Goal: Task Accomplishment & Management: Manage account settings

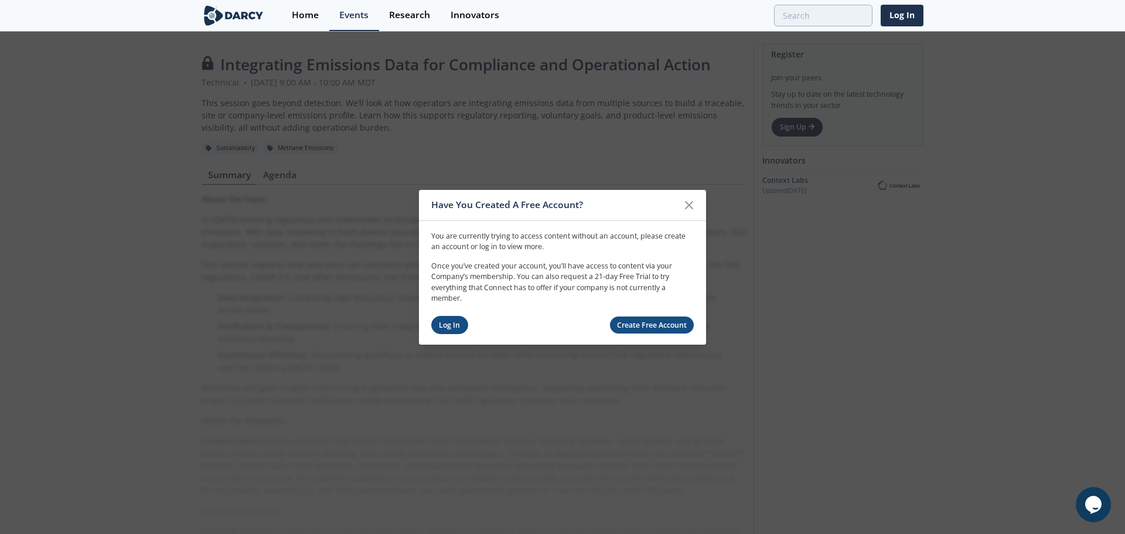
click at [455, 325] on link "Log In" at bounding box center [449, 325] width 37 height 18
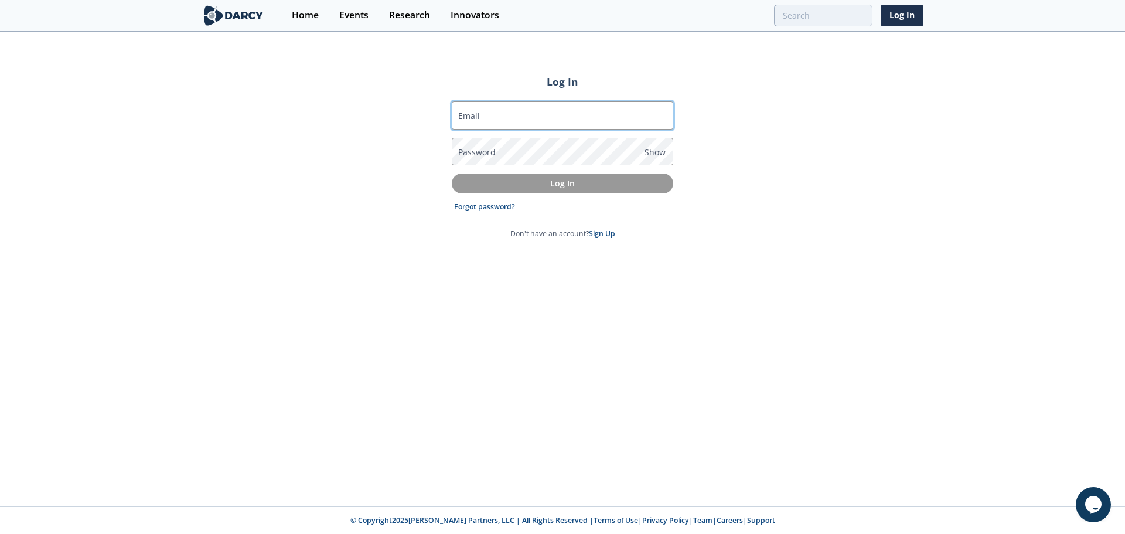
click at [546, 115] on input "Email" at bounding box center [563, 115] width 222 height 28
click at [516, 107] on input "Email" at bounding box center [563, 115] width 222 height 28
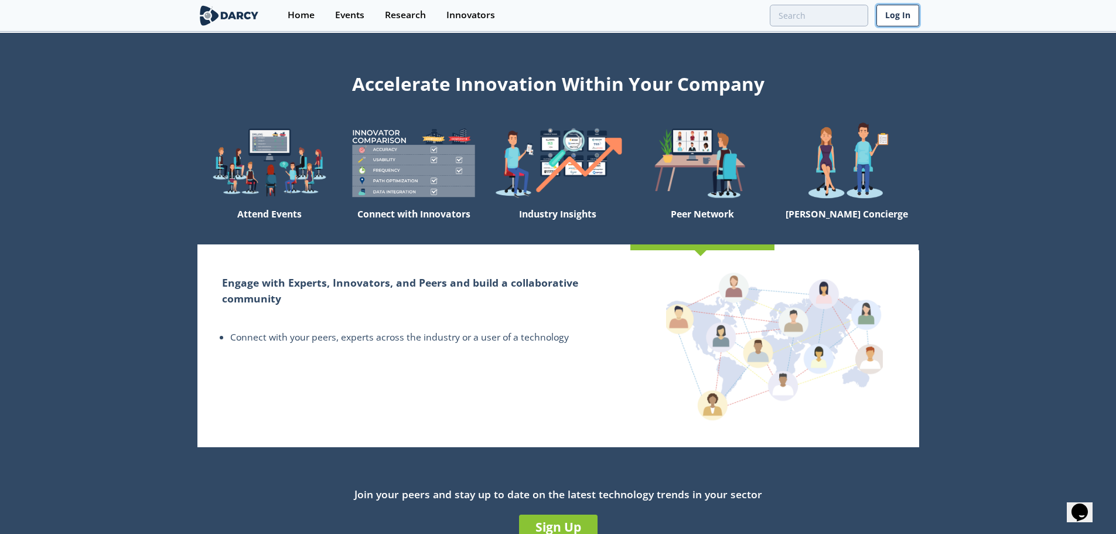
click at [899, 13] on link "Log In" at bounding box center [898, 16] width 43 height 22
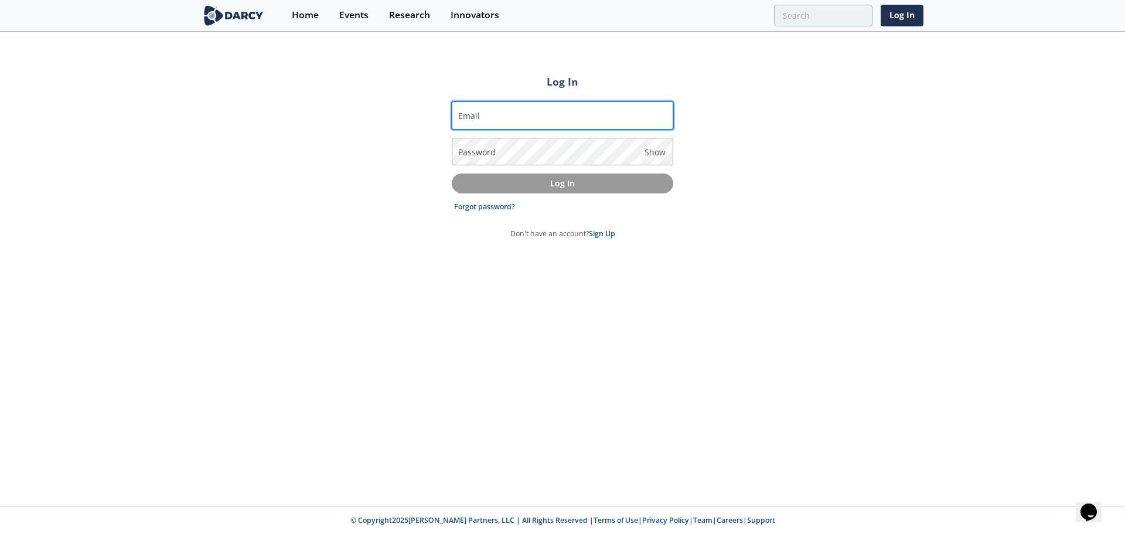
click at [560, 124] on input "Email" at bounding box center [563, 115] width 222 height 28
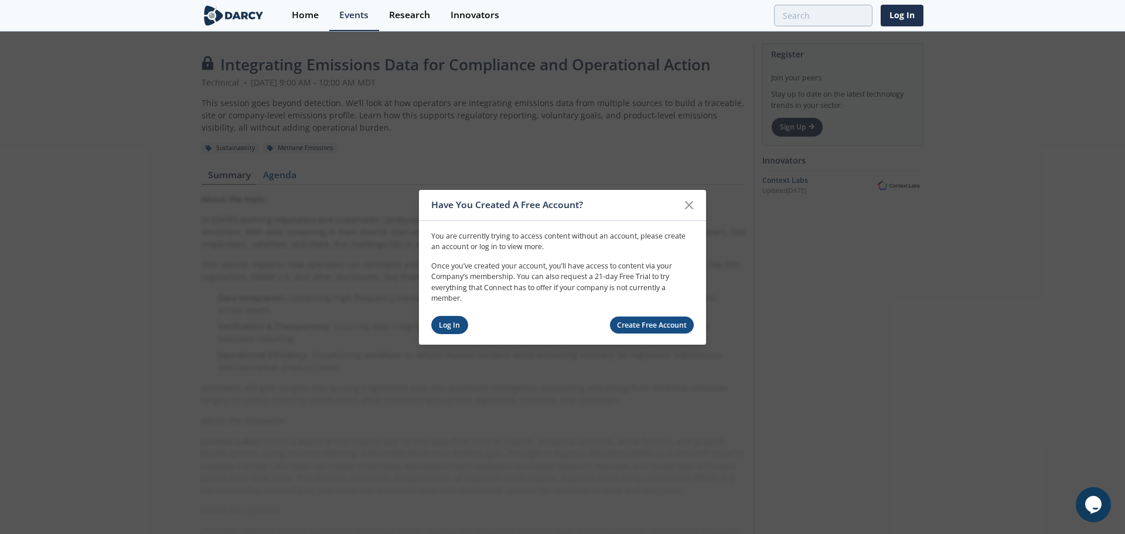
click at [458, 326] on link "Log In" at bounding box center [449, 325] width 37 height 18
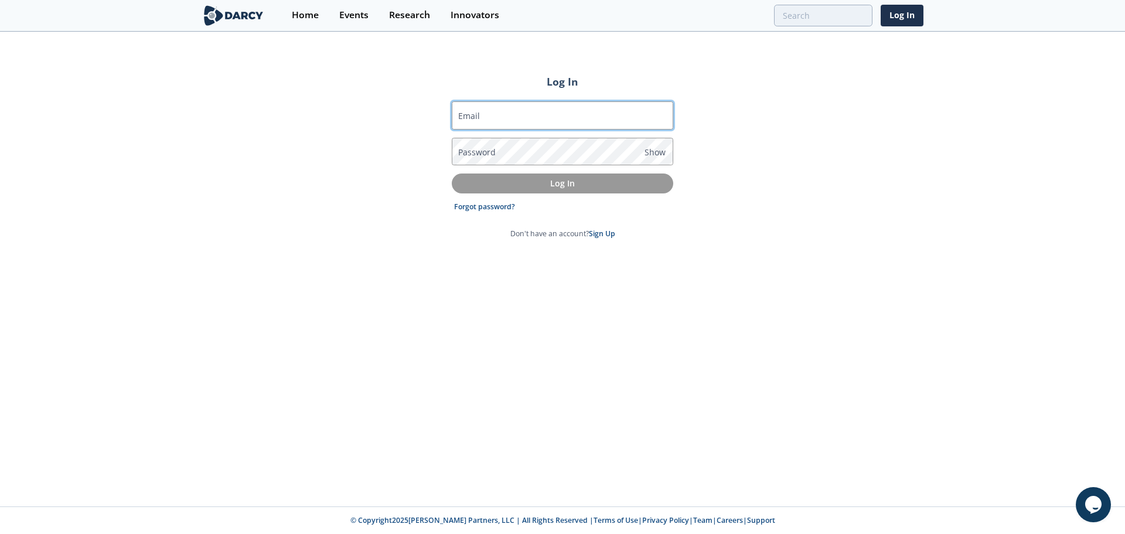
click at [498, 124] on input "Email" at bounding box center [563, 115] width 222 height 28
paste input "[PERSON_NAME][EMAIL_ADDRESS][PERSON_NAME][DOMAIN_NAME]"
type input "[PERSON_NAME][EMAIL_ADDRESS][PERSON_NAME][DOMAIN_NAME]"
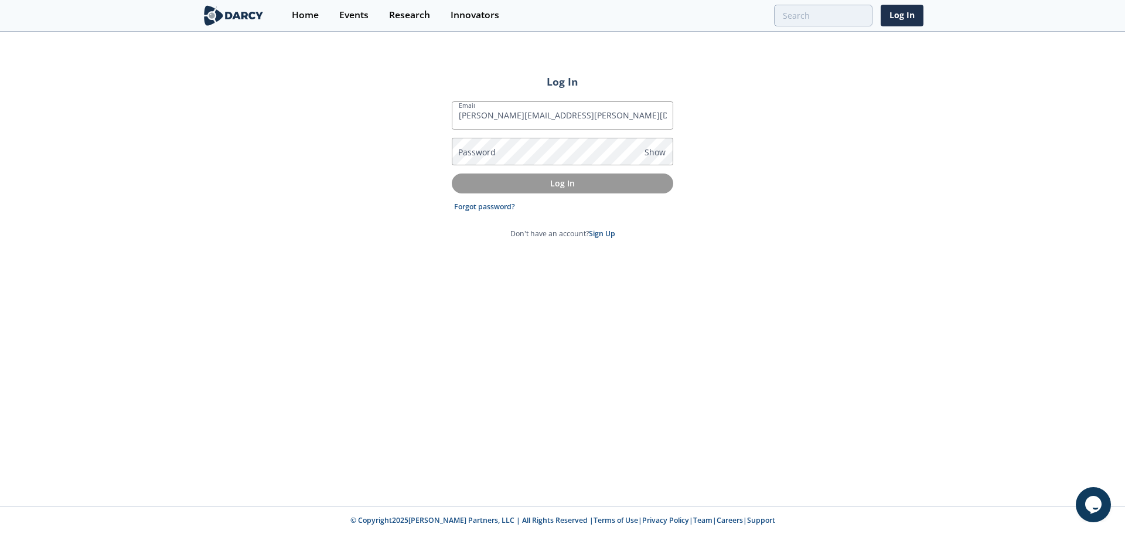
click at [762, 172] on div "Log In Email [PERSON_NAME][EMAIL_ADDRESS][PERSON_NAME][DOMAIN_NAME] Password Sh…" at bounding box center [562, 269] width 1125 height 473
click at [792, 237] on div "Log In Email [PERSON_NAME][EMAIL_ADDRESS][PERSON_NAME][DOMAIN_NAME] Password Sh…" at bounding box center [562, 269] width 1125 height 473
click at [650, 154] on span "Show" at bounding box center [655, 152] width 21 height 12
click at [650, 155] on span "Hide" at bounding box center [654, 152] width 18 height 12
click at [611, 180] on p "Log In" at bounding box center [562, 183] width 205 height 12
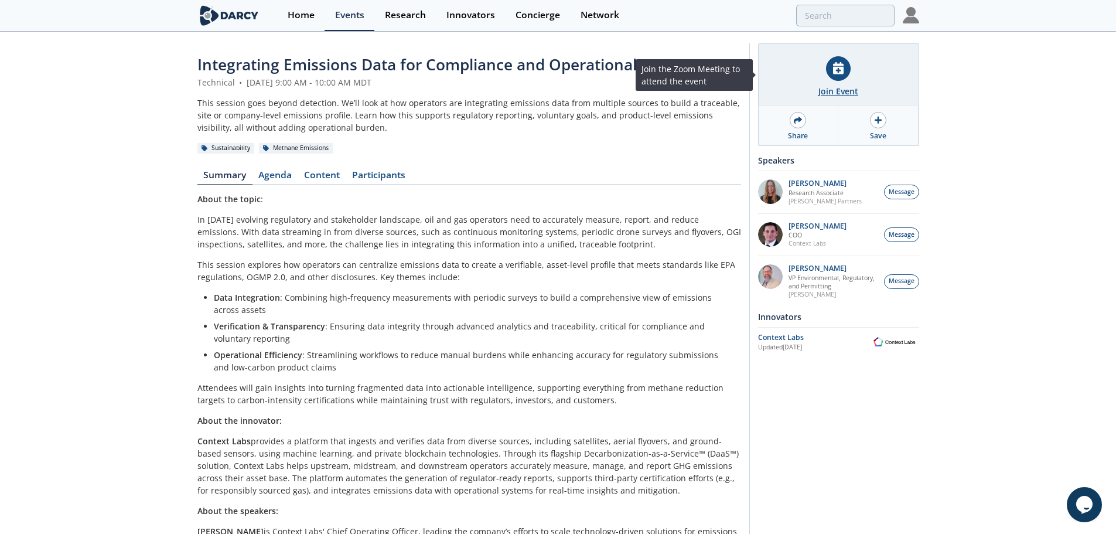
click at [844, 66] on icon at bounding box center [838, 68] width 11 height 12
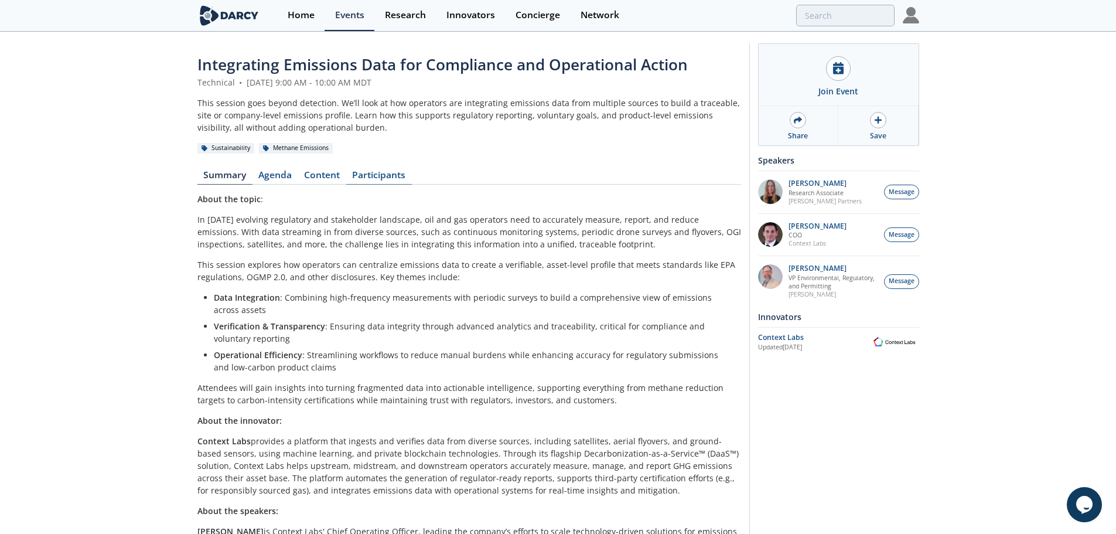
click at [356, 171] on link "Participants" at bounding box center [379, 178] width 66 height 14
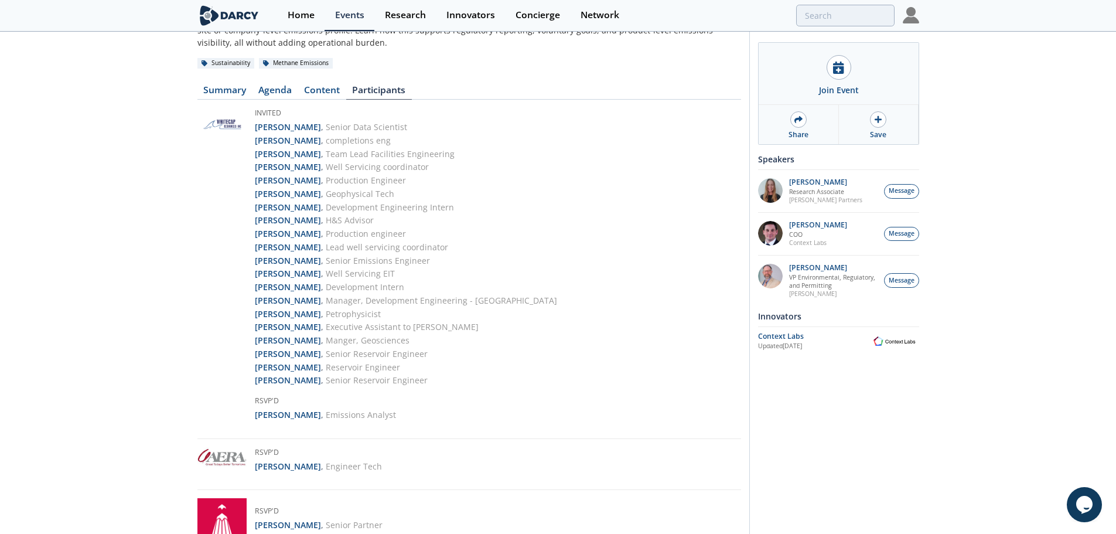
scroll to position [59, 0]
